Goal: Transaction & Acquisition: Book appointment/travel/reservation

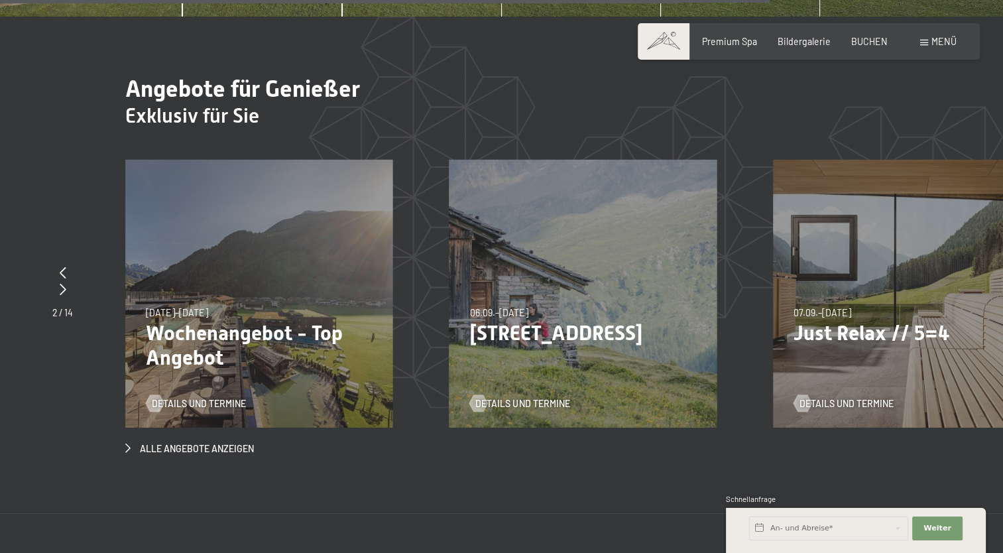
scroll to position [4296, 0]
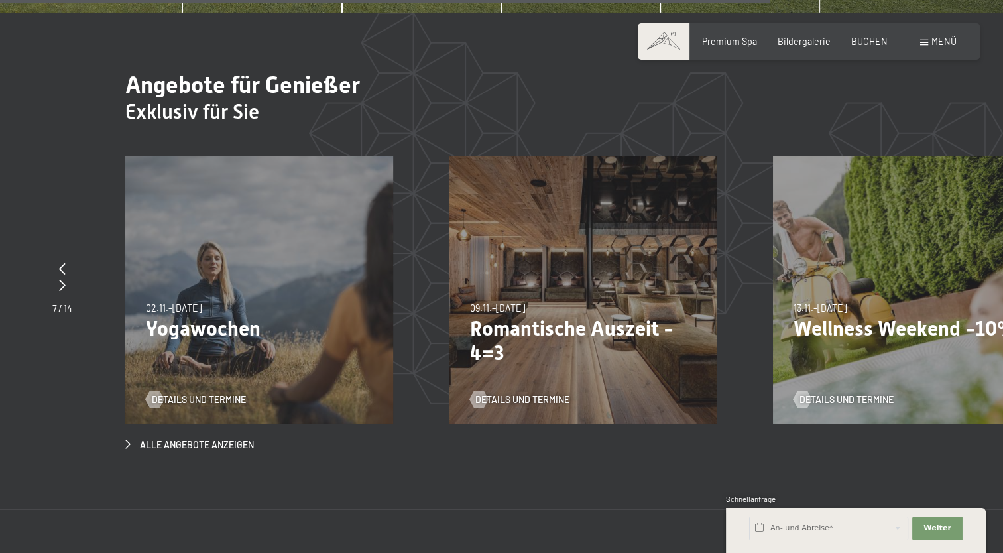
click at [578, 286] on div "09.11.–[DATE] 08.12.–[DATE] 11.01.–[DATE] 08.03.–[DATE] 29.03.–[DATE] 06.04.–[D…" at bounding box center [584, 290] width 268 height 268
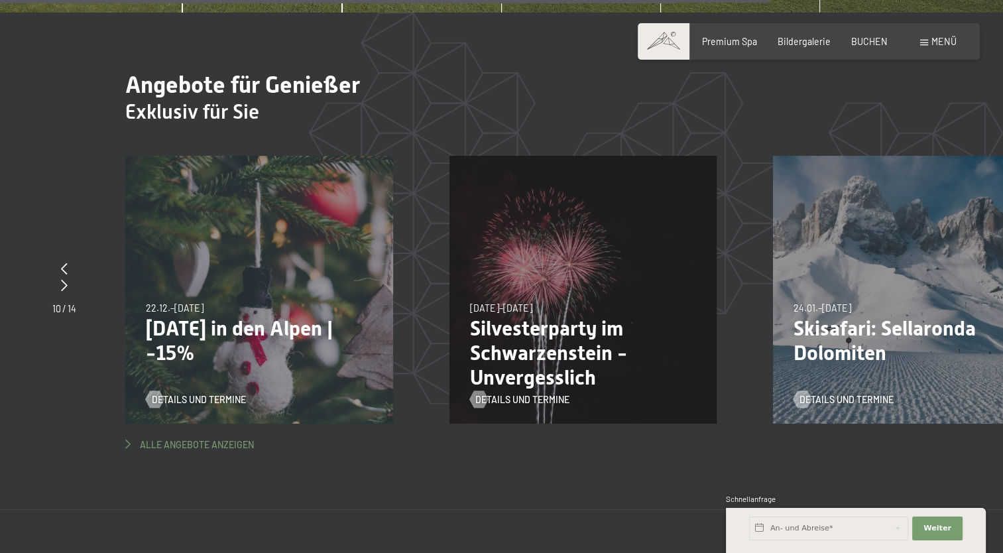
click at [154, 438] on span "Alle Angebote anzeigen" at bounding box center [197, 444] width 114 height 13
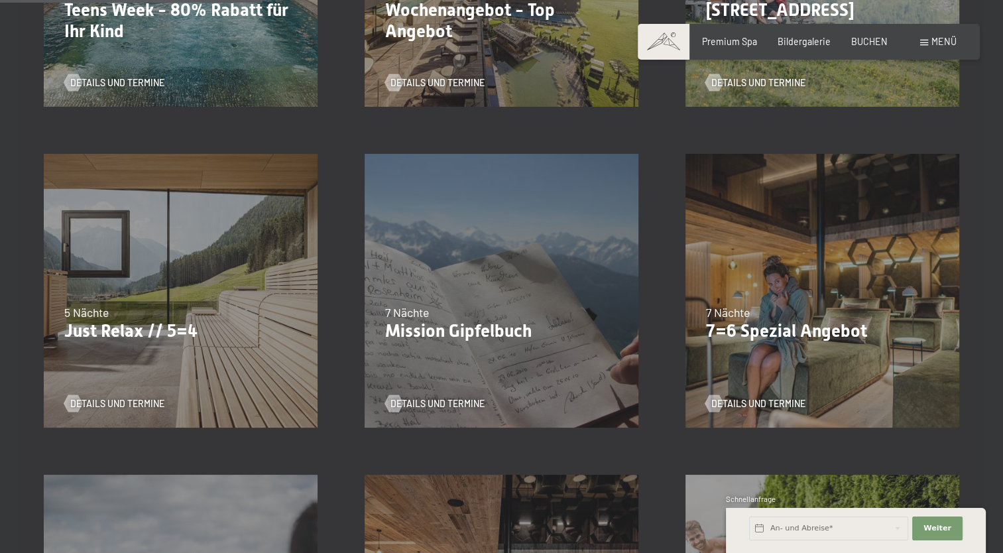
scroll to position [610, 0]
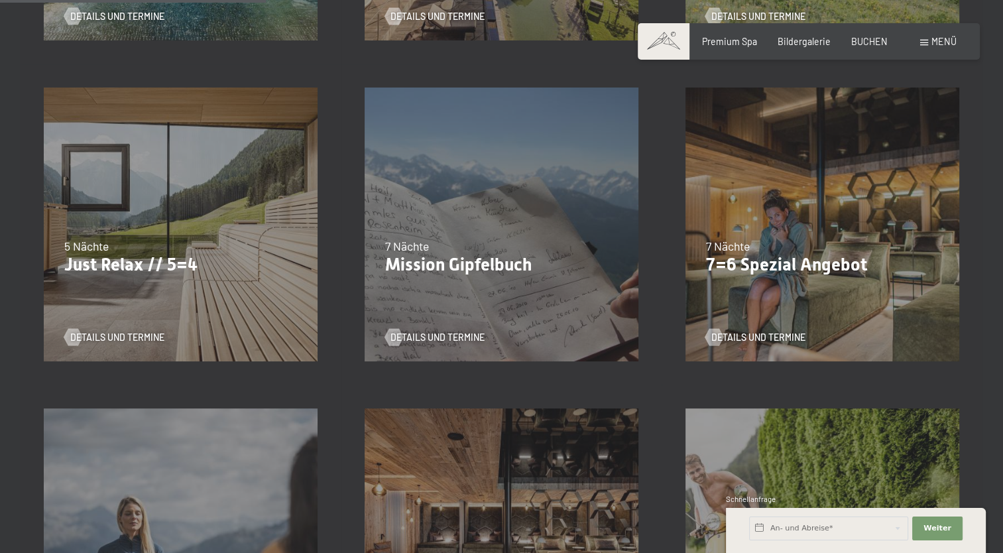
click at [149, 283] on div "07.09.–03.10.2025 21.12.–26.12.2025 11.01.–23.01.2026 08.03.–27.03.2026 08.11.–…" at bounding box center [181, 224] width 321 height 321
click at [103, 337] on span "Details und Termine" at bounding box center [131, 337] width 94 height 13
click at [149, 241] on div "5 Nächte" at bounding box center [180, 246] width 233 height 17
click at [123, 333] on span "Details und Termine" at bounding box center [131, 337] width 94 height 13
